Goal: Complete application form

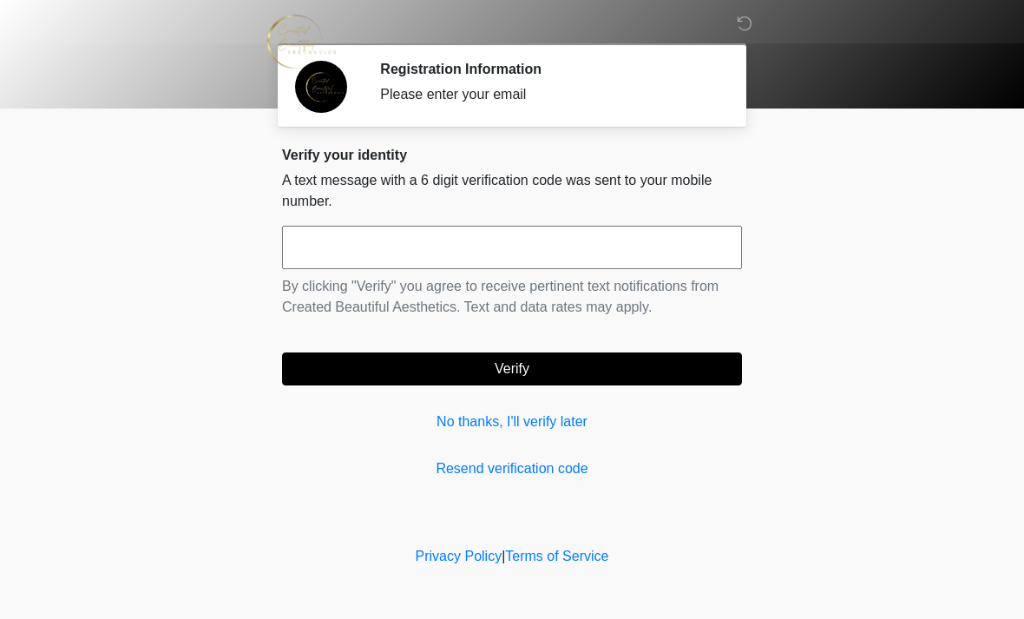
click at [443, 240] on input "text" at bounding box center [512, 247] width 460 height 43
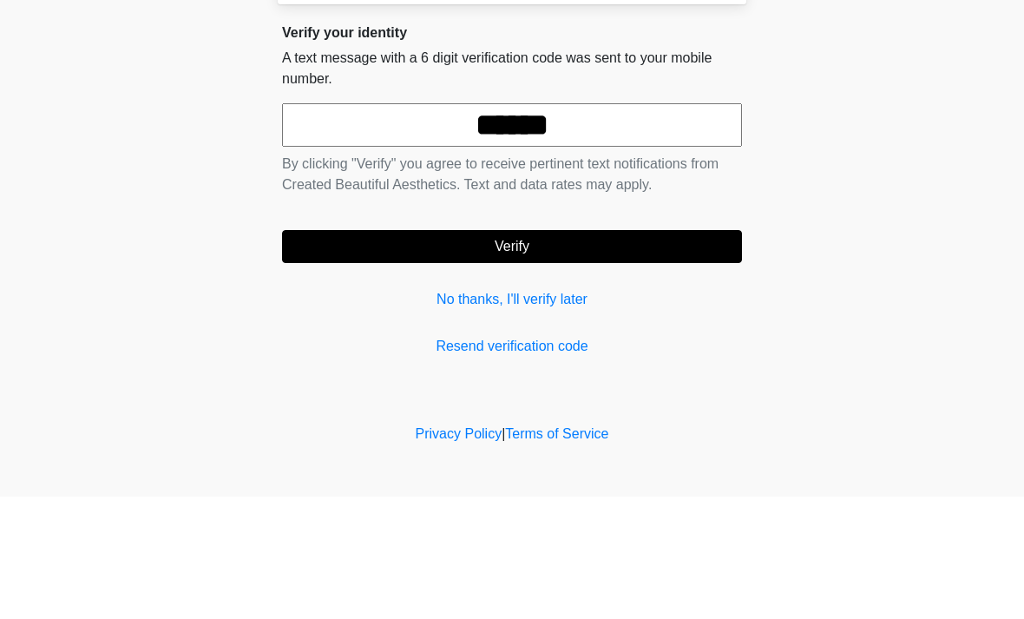
type input "******"
click at [589, 352] on button "Verify" at bounding box center [512, 368] width 460 height 33
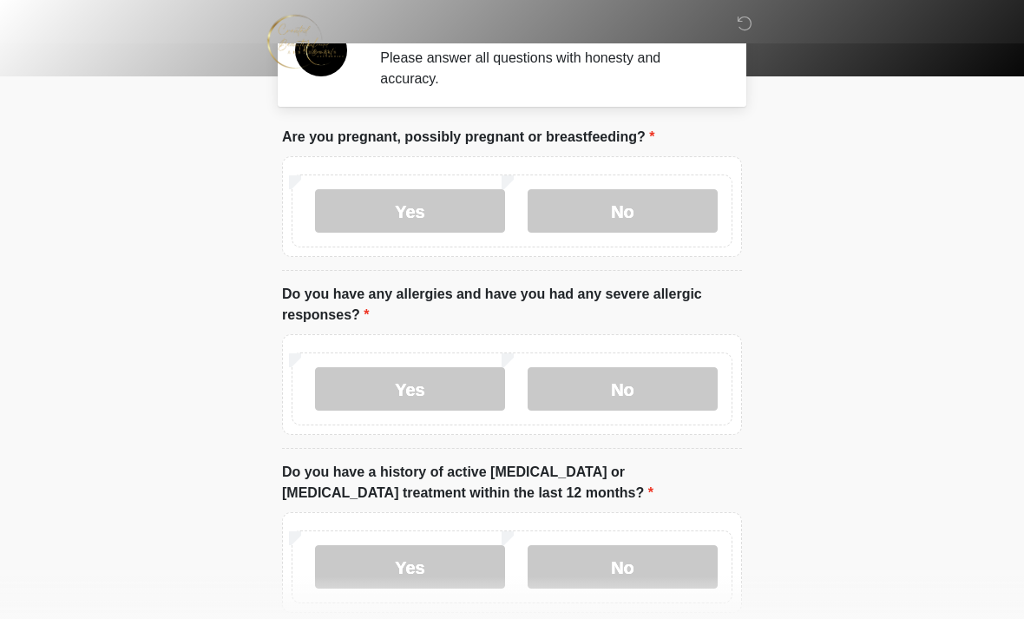
scroll to position [38, 0]
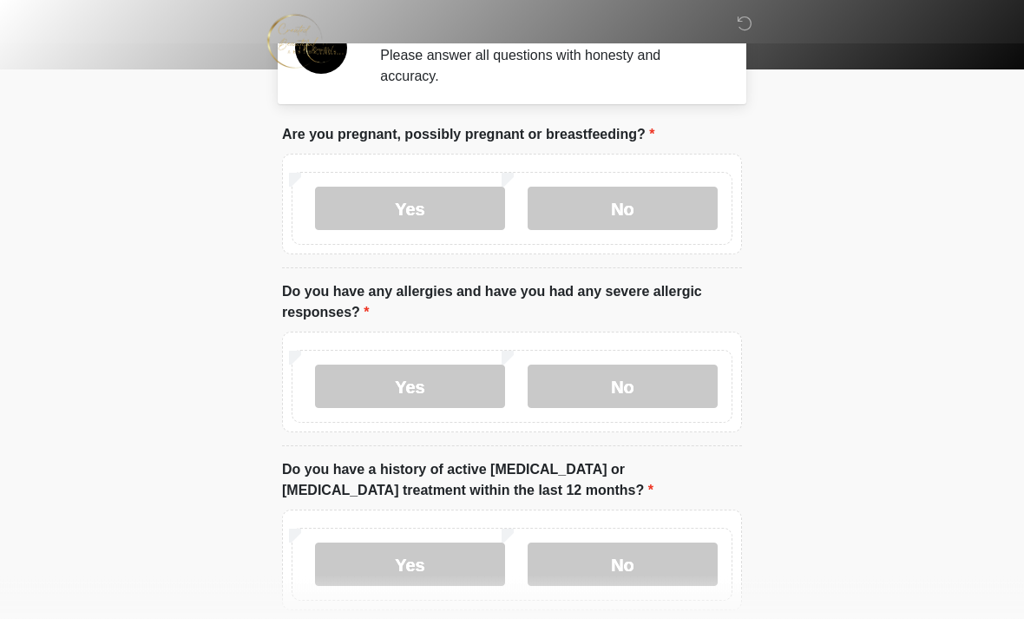
click at [638, 213] on label "No" at bounding box center [623, 208] width 190 height 43
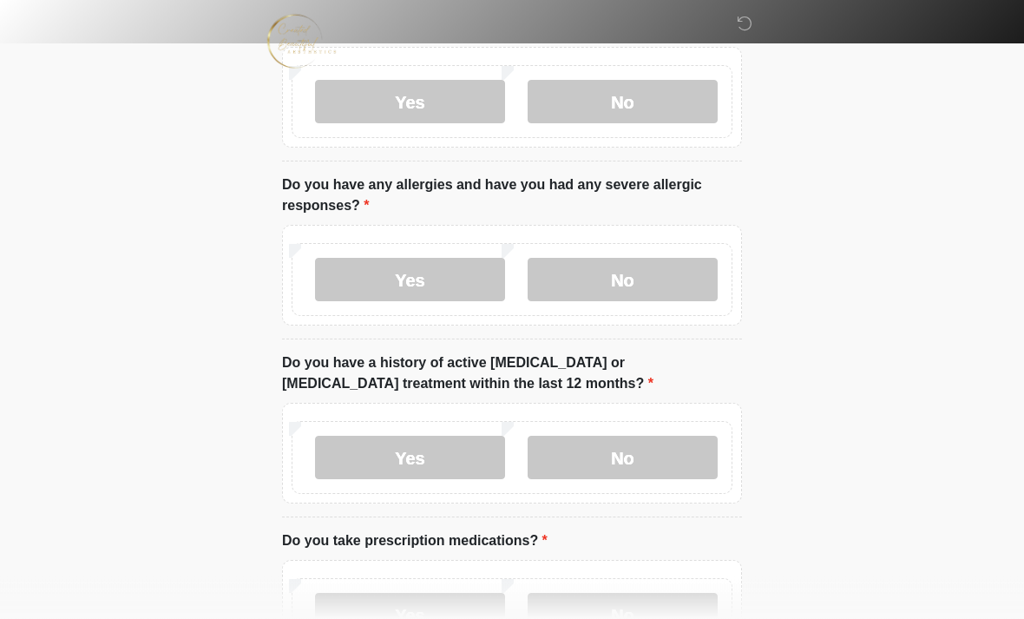
scroll to position [146, 0]
click at [442, 268] on label "Yes" at bounding box center [410, 279] width 190 height 43
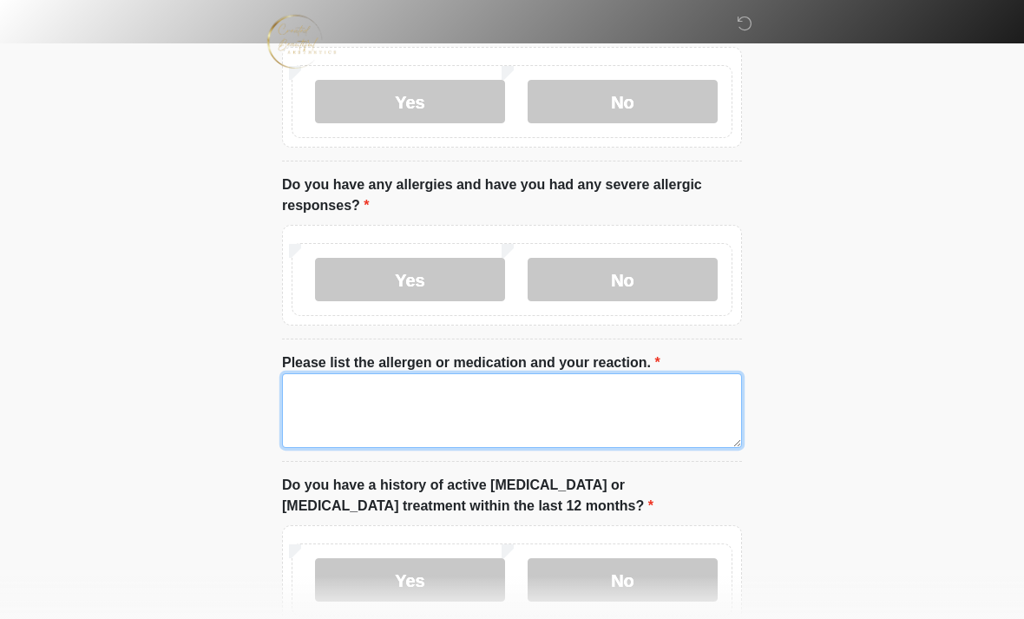
click at [412, 417] on textarea "Please list the allergen or medication and your reaction." at bounding box center [512, 410] width 460 height 75
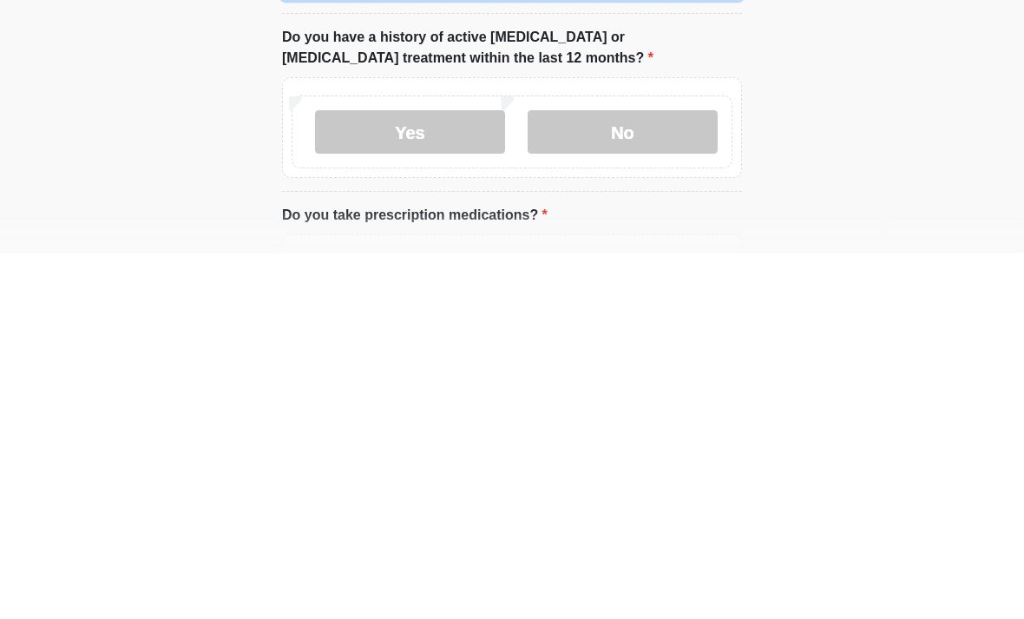
scroll to position [228, 0]
type textarea "**********"
click at [642, 475] on label "No" at bounding box center [623, 496] width 190 height 43
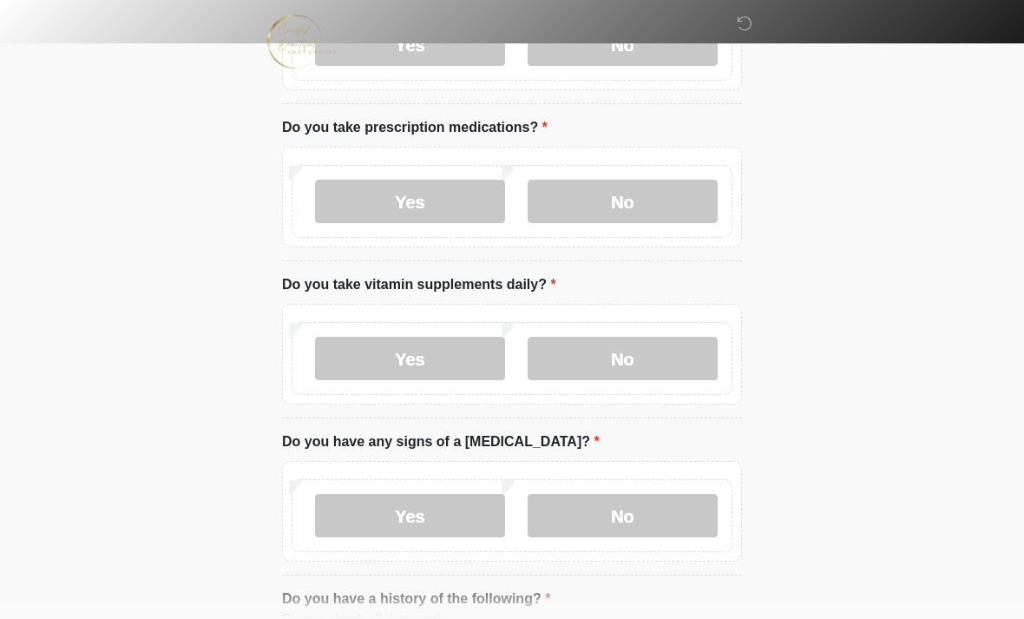
scroll to position [682, 0]
click at [451, 186] on label "Yes" at bounding box center [410, 200] width 190 height 43
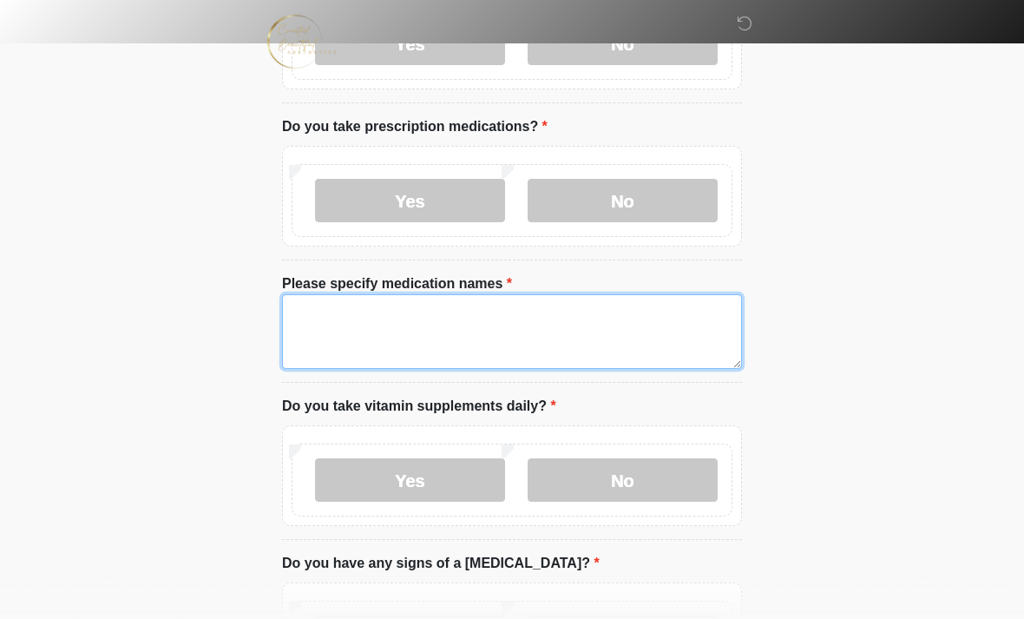
click at [415, 314] on textarea "Please specify medication names" at bounding box center [512, 331] width 460 height 75
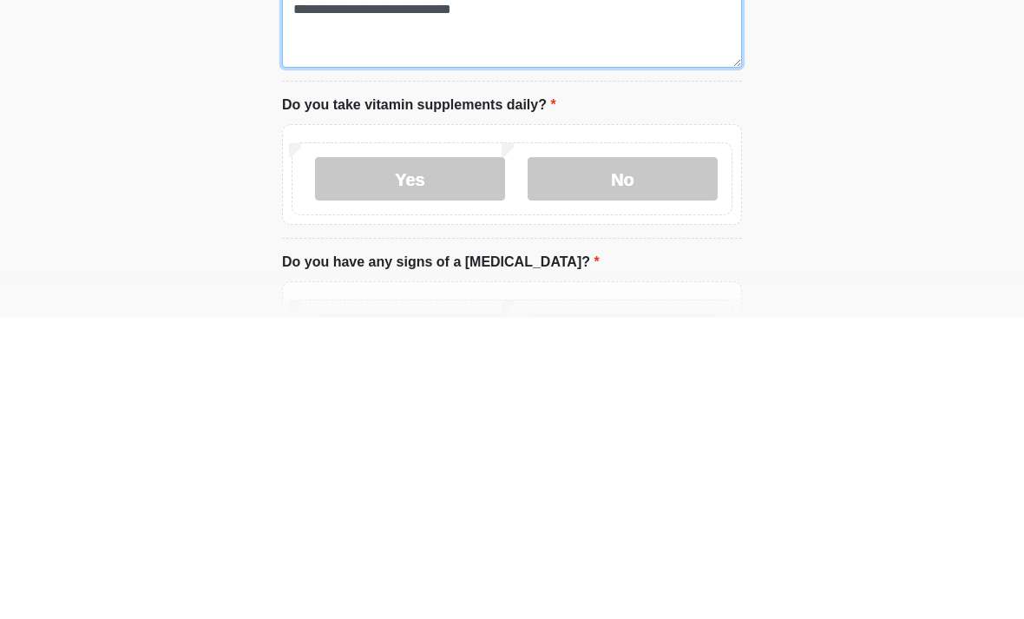
type textarea "**********"
click at [455, 458] on label "Yes" at bounding box center [410, 479] width 190 height 43
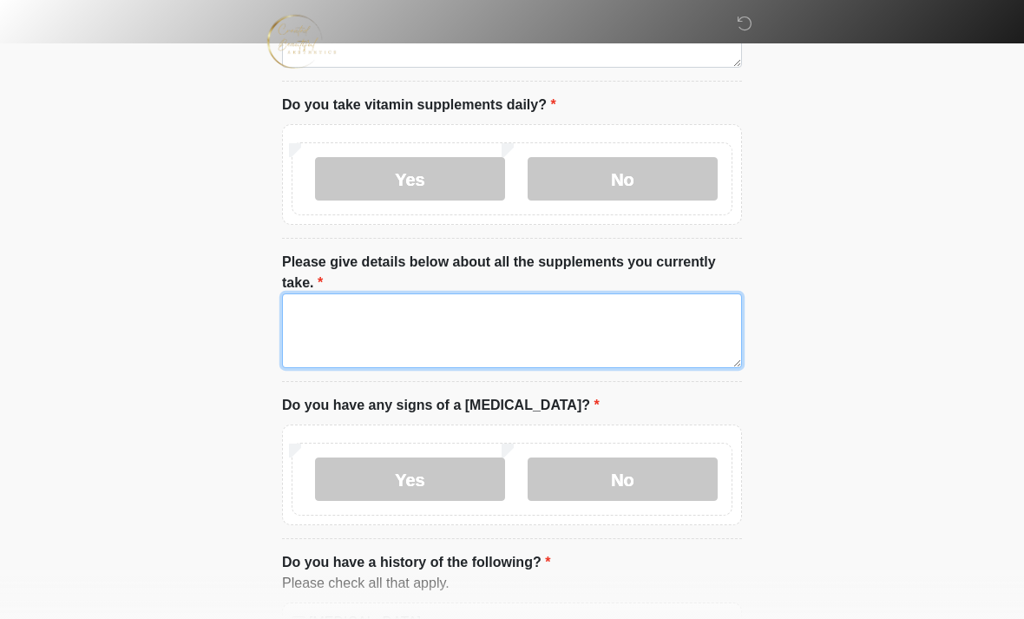
click at [390, 324] on textarea "Please give details below about all the supplements you currently take." at bounding box center [512, 330] width 460 height 75
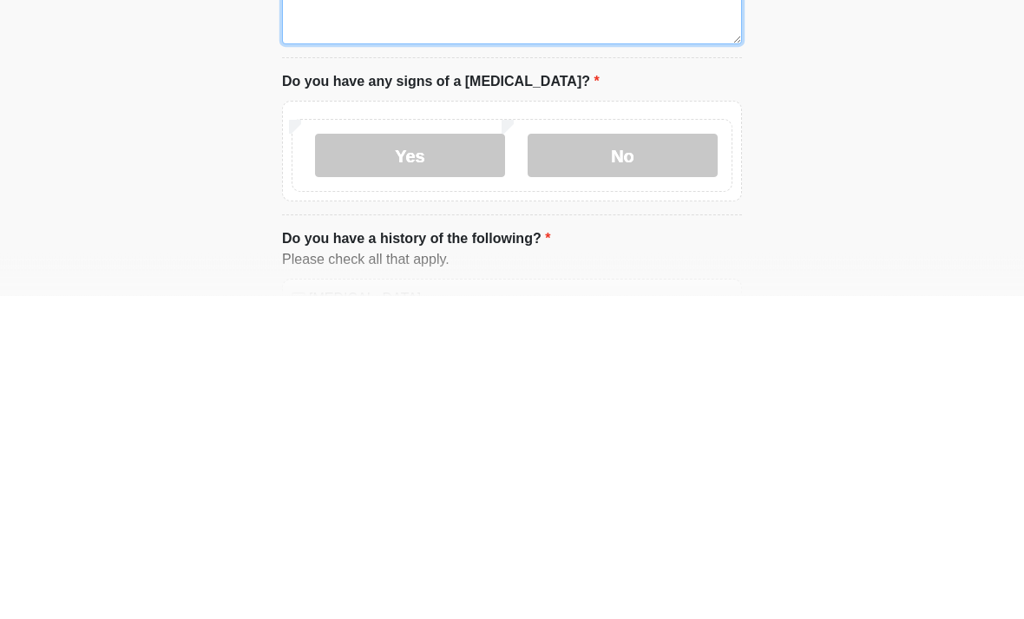
type textarea "**********"
click at [646, 457] on label "No" at bounding box center [623, 478] width 190 height 43
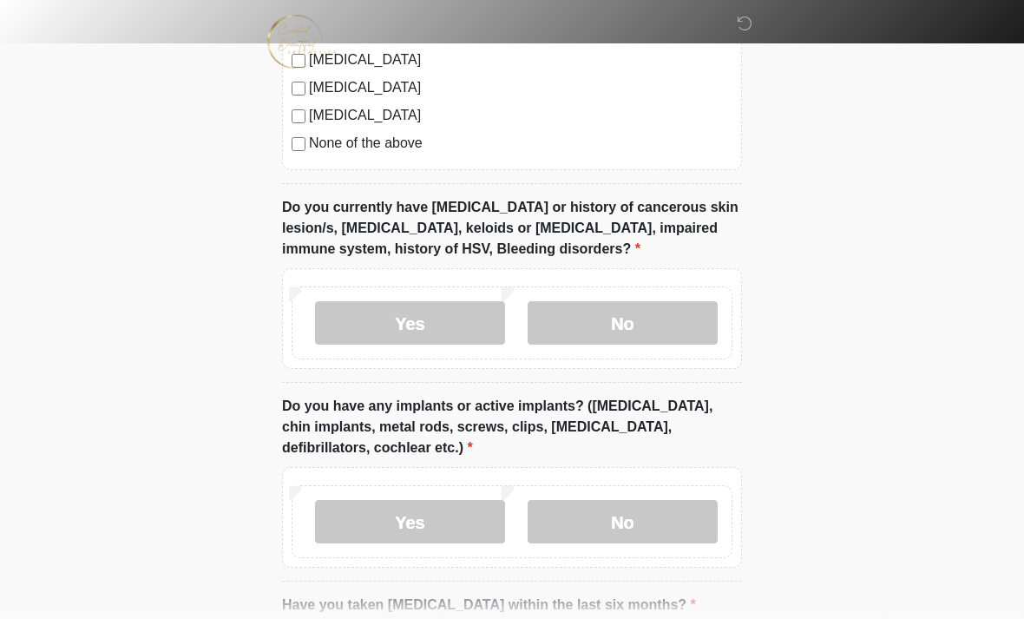
scroll to position [1768, 0]
click at [639, 305] on label "No" at bounding box center [623, 321] width 190 height 43
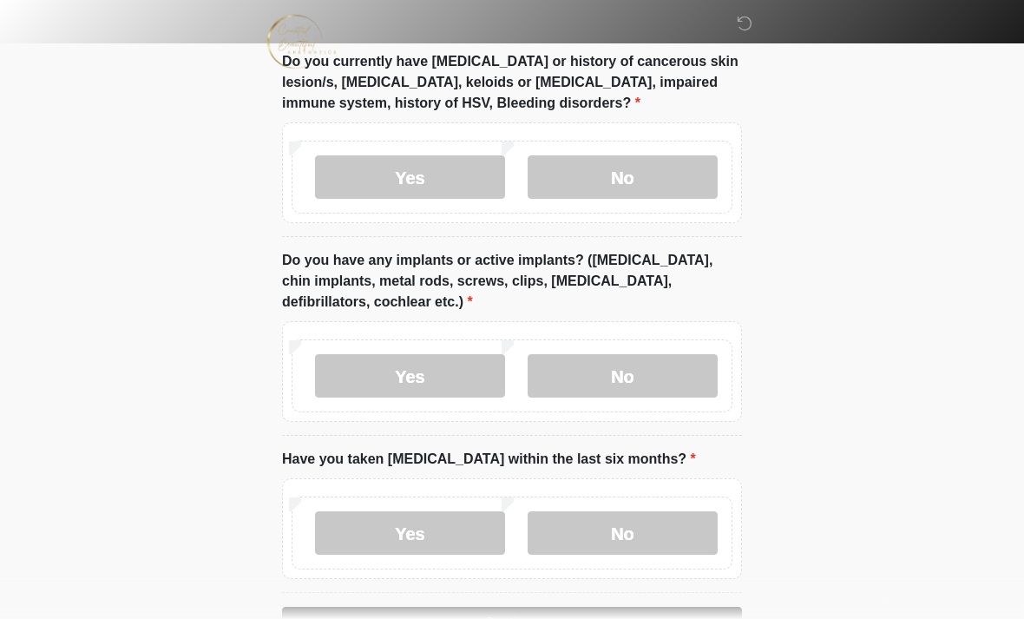
scroll to position [1967, 0]
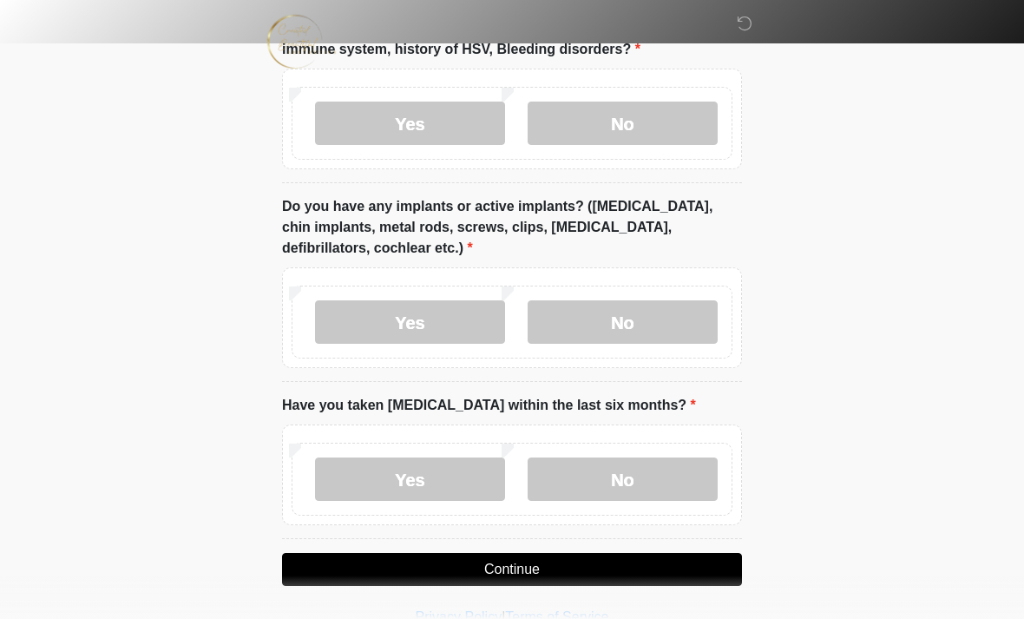
click at [646, 305] on label "No" at bounding box center [623, 321] width 190 height 43
click at [459, 332] on label "Yes" at bounding box center [410, 321] width 190 height 43
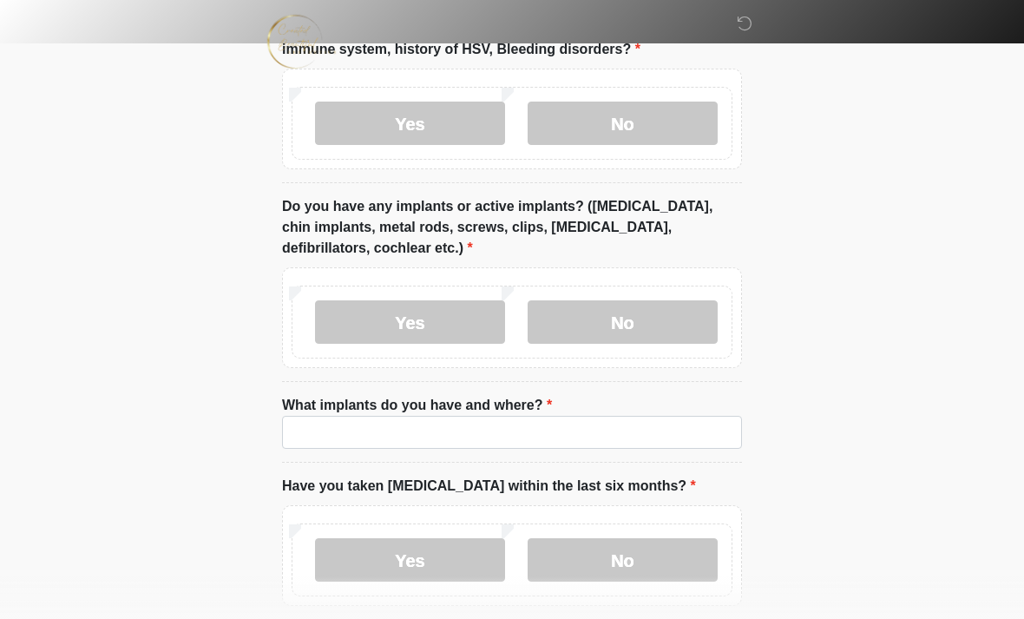
click at [478, 312] on label "Yes" at bounding box center [410, 321] width 190 height 43
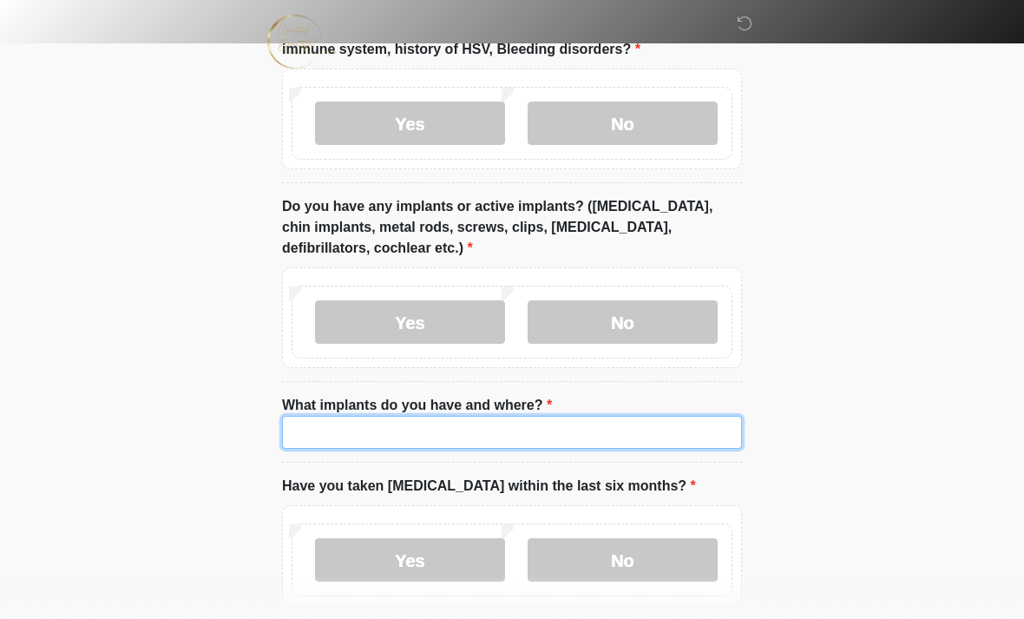
click at [449, 428] on input "What implants do you have and where?" at bounding box center [512, 432] width 460 height 33
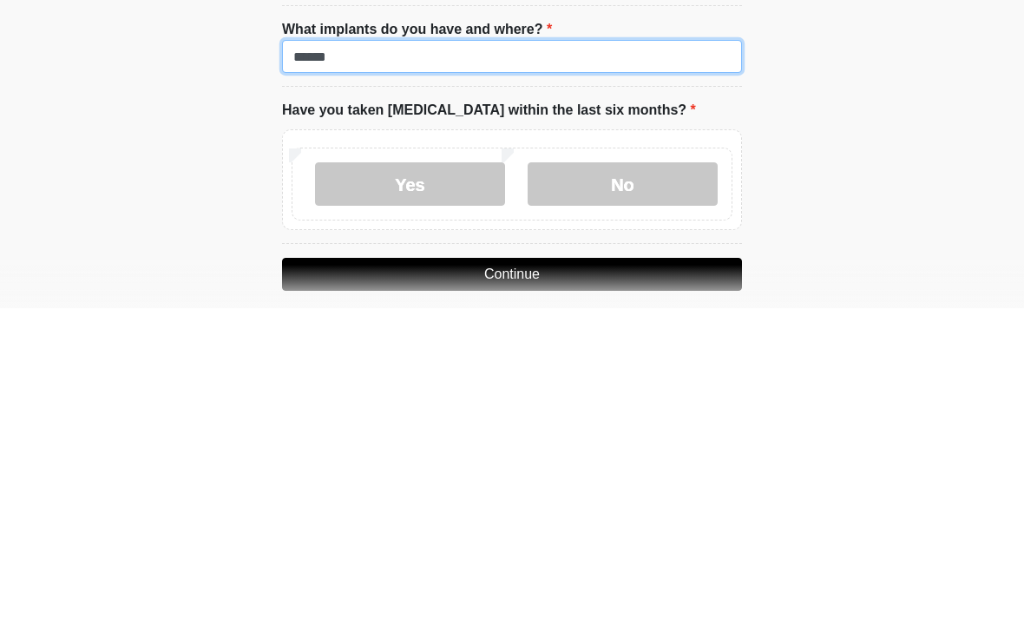
type input "******"
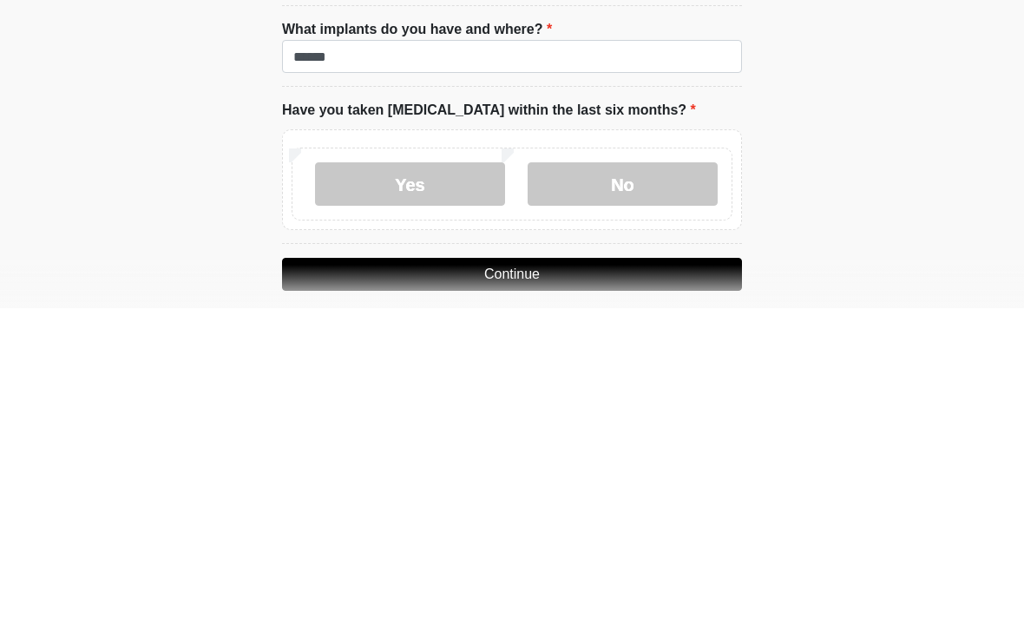
click at [644, 473] on label "No" at bounding box center [623, 494] width 190 height 43
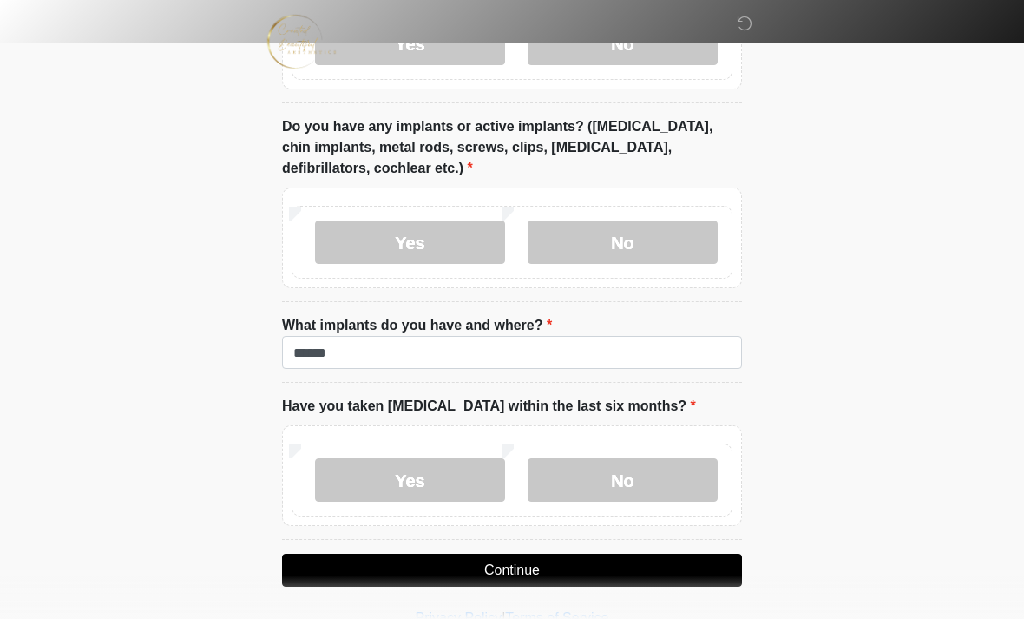
click at [534, 565] on button "Continue" at bounding box center [512, 570] width 460 height 33
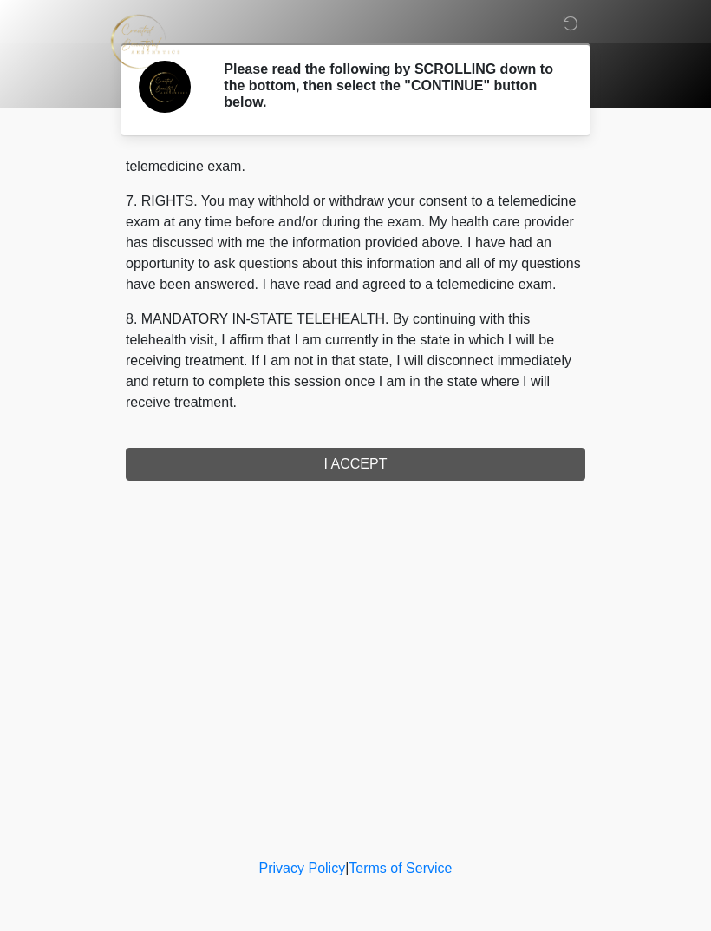
scroll to position [756, 0]
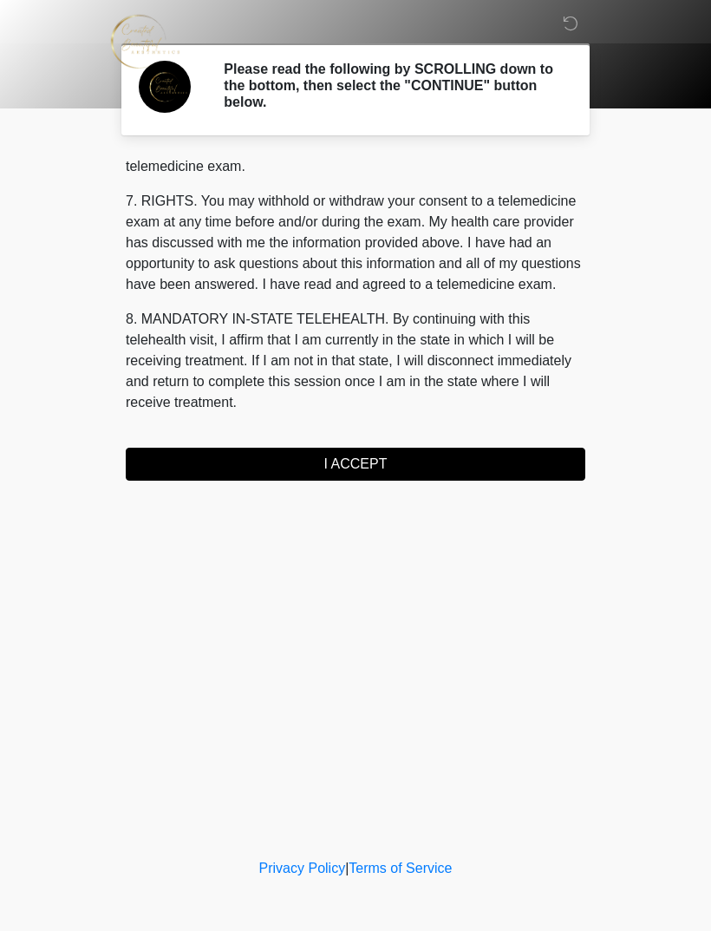
click at [423, 462] on button "I ACCEPT" at bounding box center [356, 464] width 460 height 33
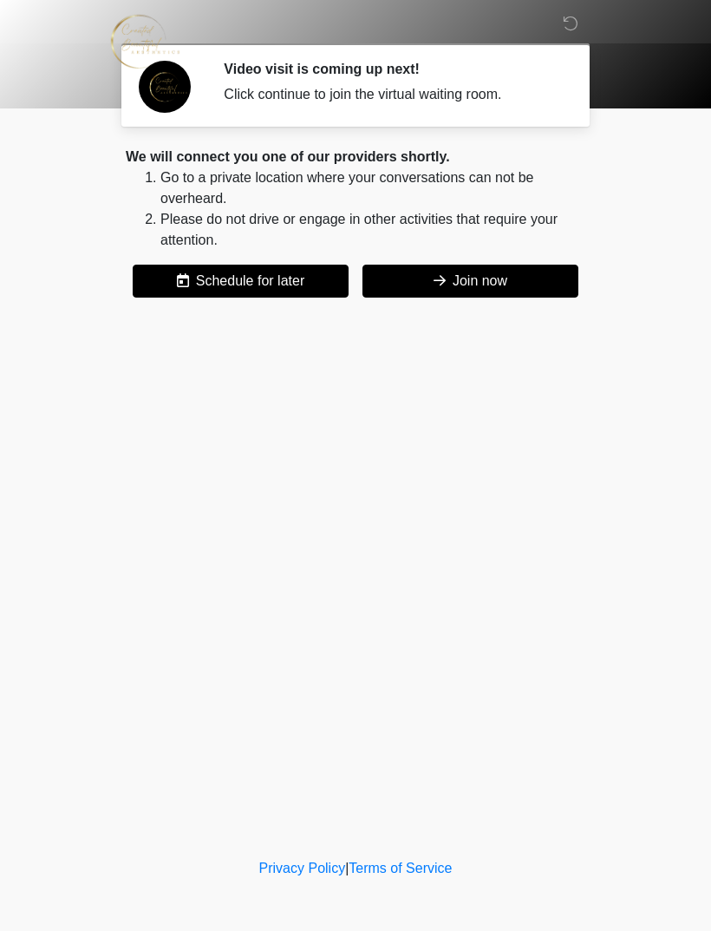
click at [489, 275] on button "Join now" at bounding box center [471, 281] width 216 height 33
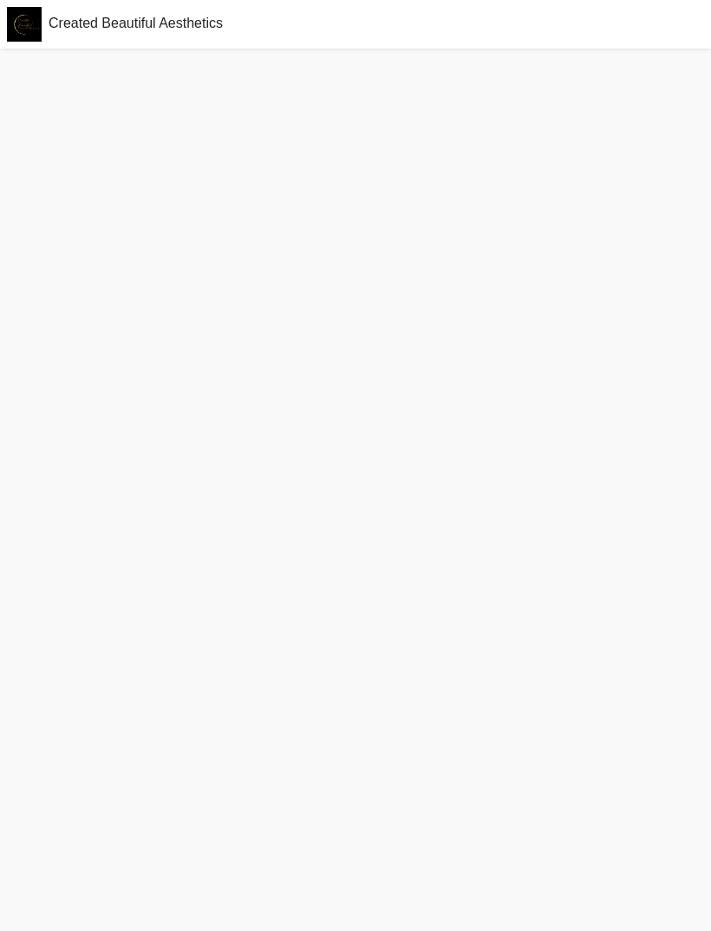
scroll to position [5, 0]
